Goal: Information Seeking & Learning: Learn about a topic

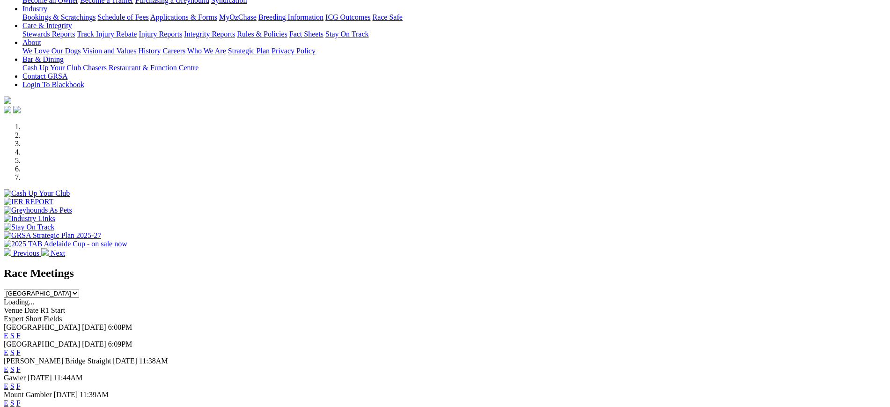
scroll to position [142, 0]
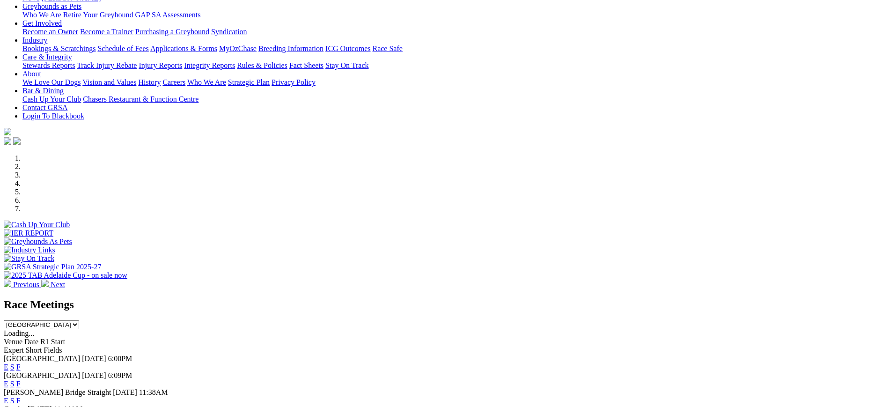
click at [21, 397] on link "F" at bounding box center [18, 401] width 4 height 8
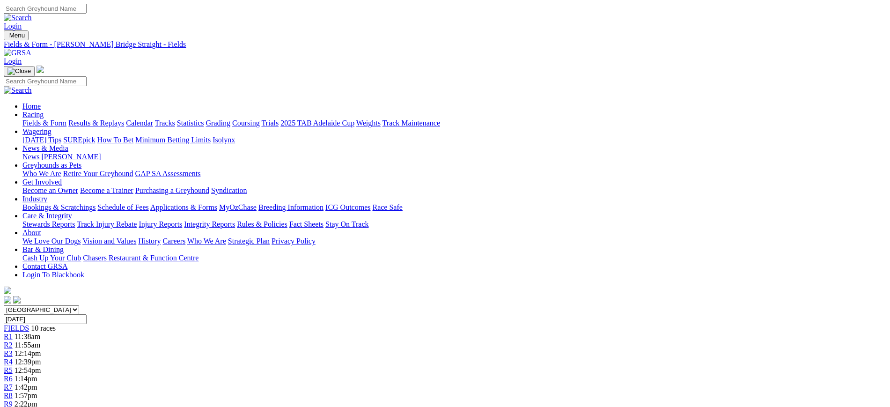
click at [31, 49] on img at bounding box center [18, 53] width 28 height 8
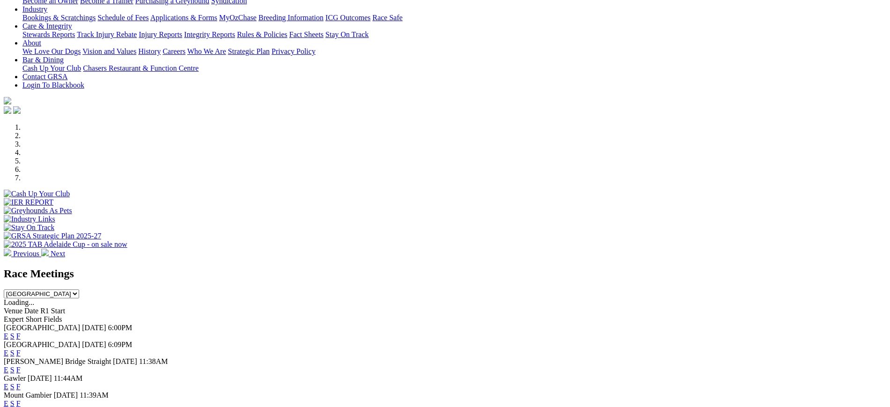
scroll to position [181, 0]
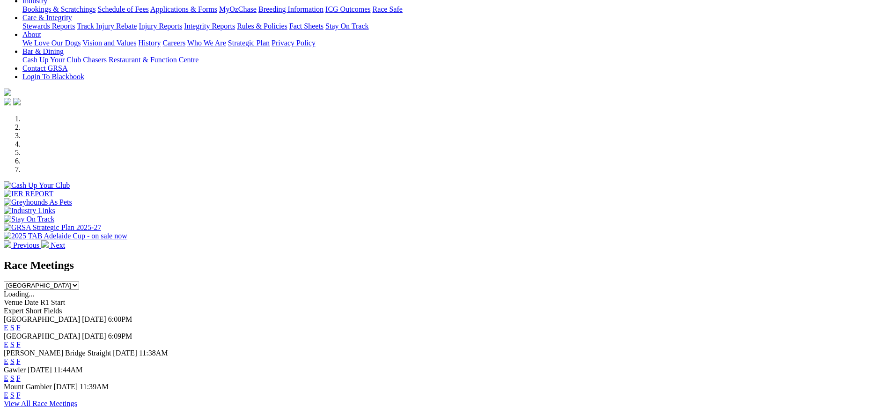
click at [21, 374] on link "F" at bounding box center [18, 378] width 4 height 8
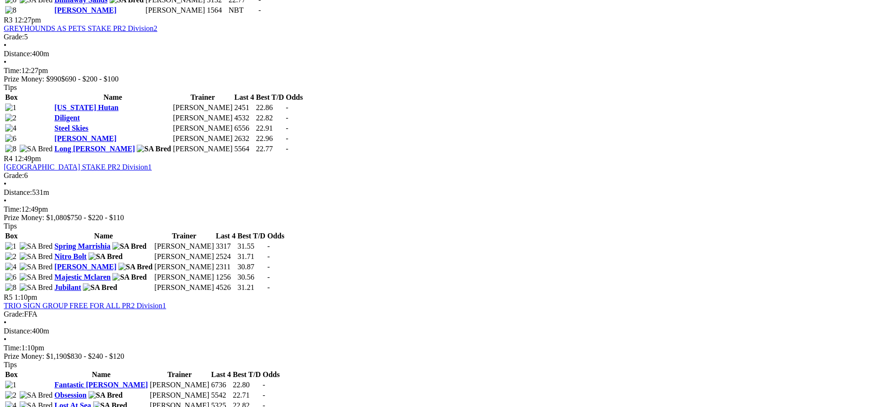
scroll to position [726, 0]
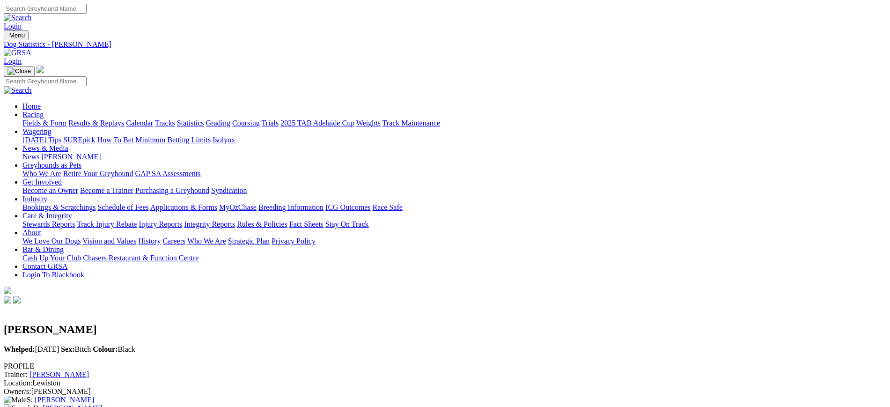
click at [31, 49] on img at bounding box center [18, 53] width 28 height 8
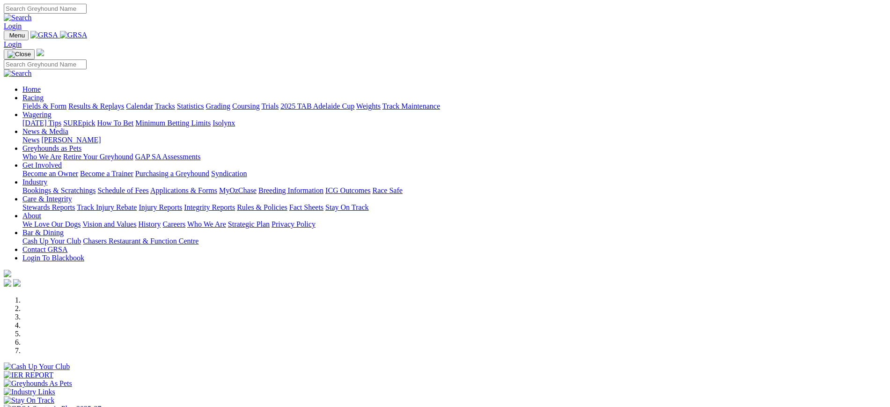
click at [88, 39] on link at bounding box center [74, 35] width 28 height 8
